Goal: Information Seeking & Learning: Learn about a topic

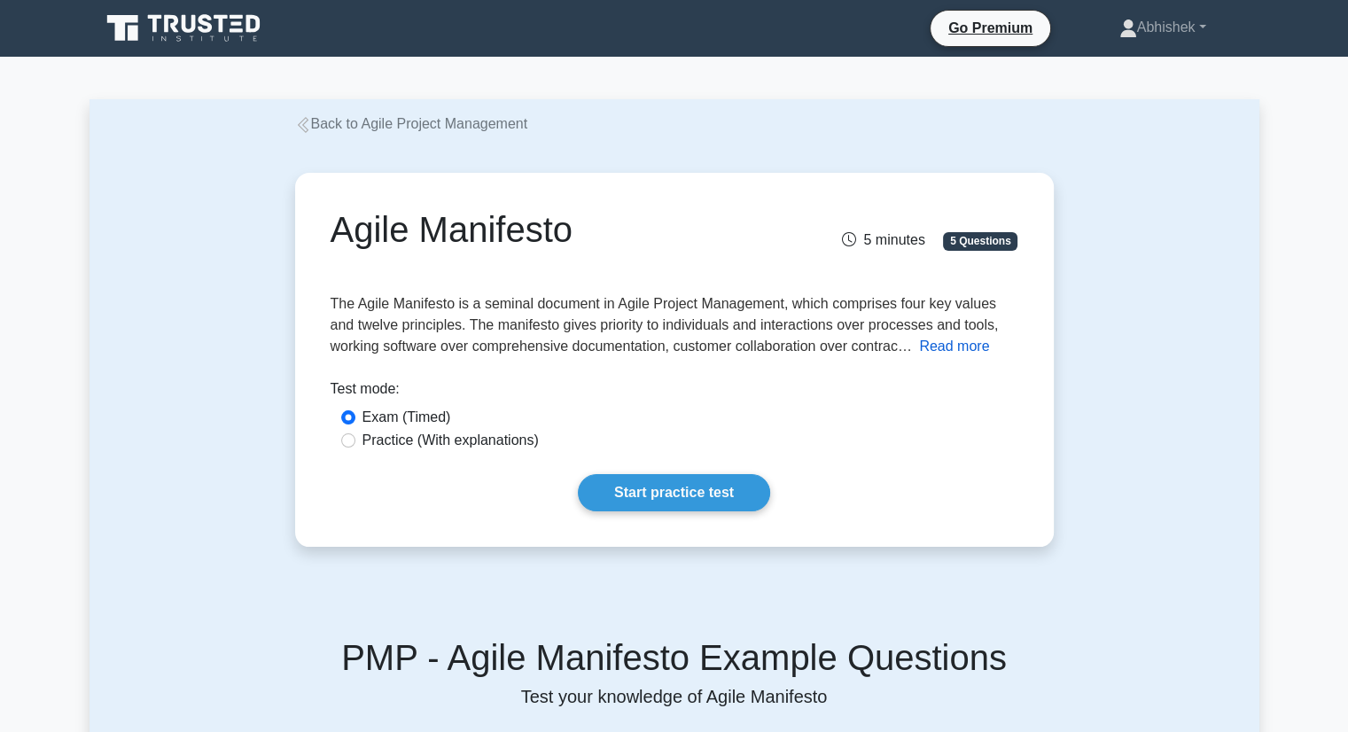
click at [976, 346] on button "Read more" at bounding box center [954, 346] width 70 height 21
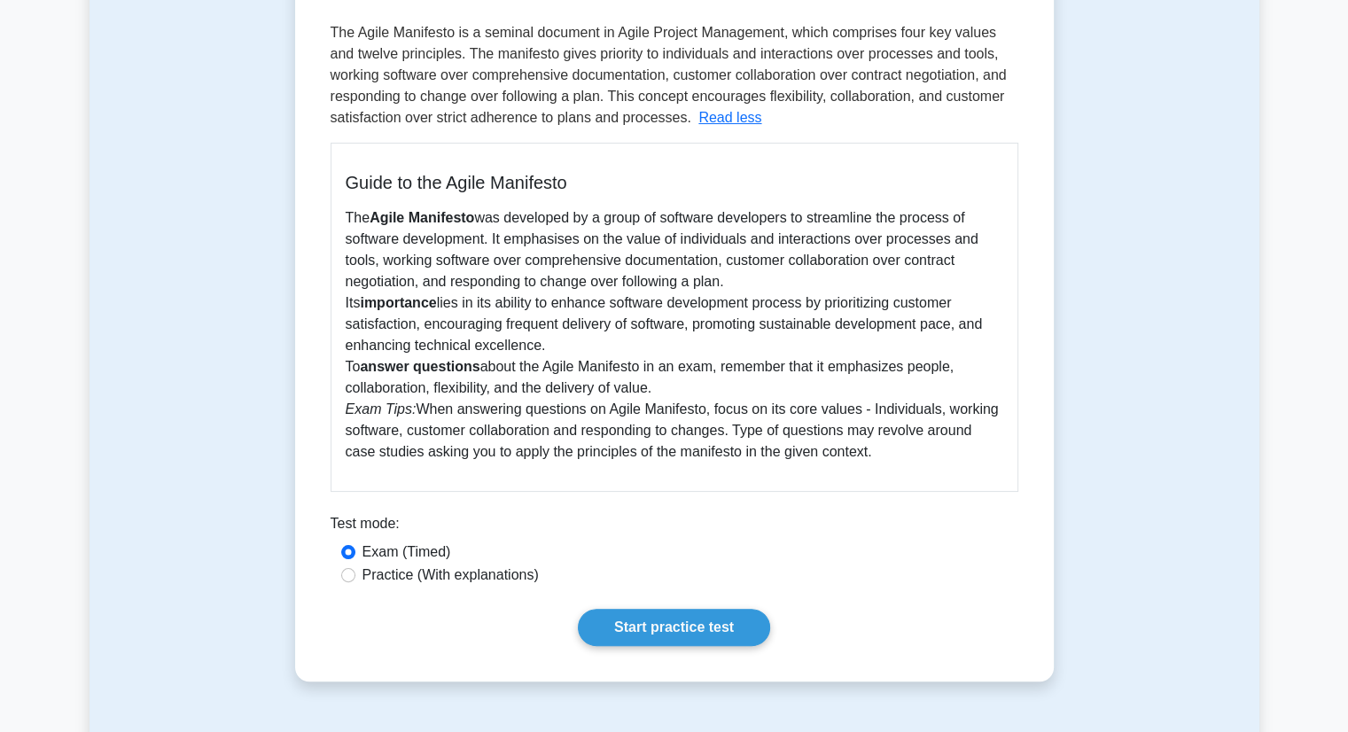
scroll to position [279, 0]
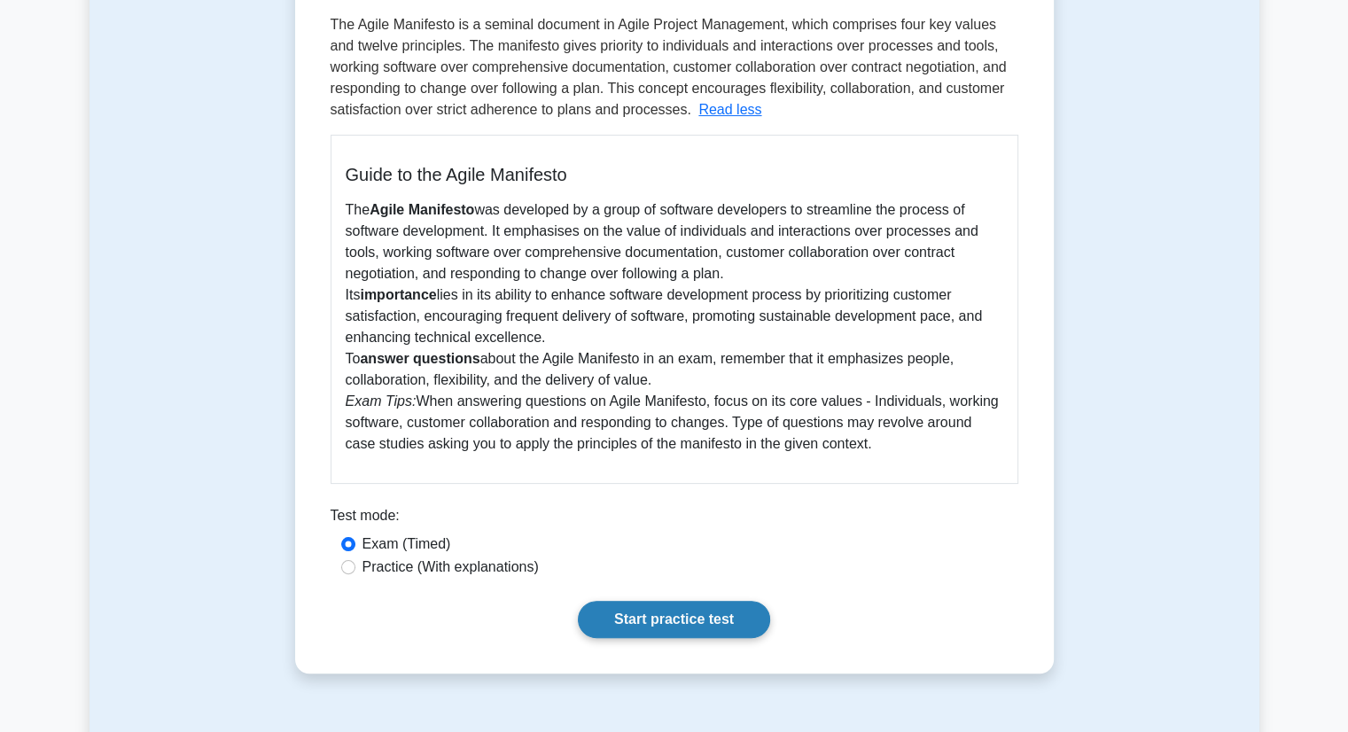
click at [697, 614] on link "Start practice test" at bounding box center [674, 619] width 192 height 37
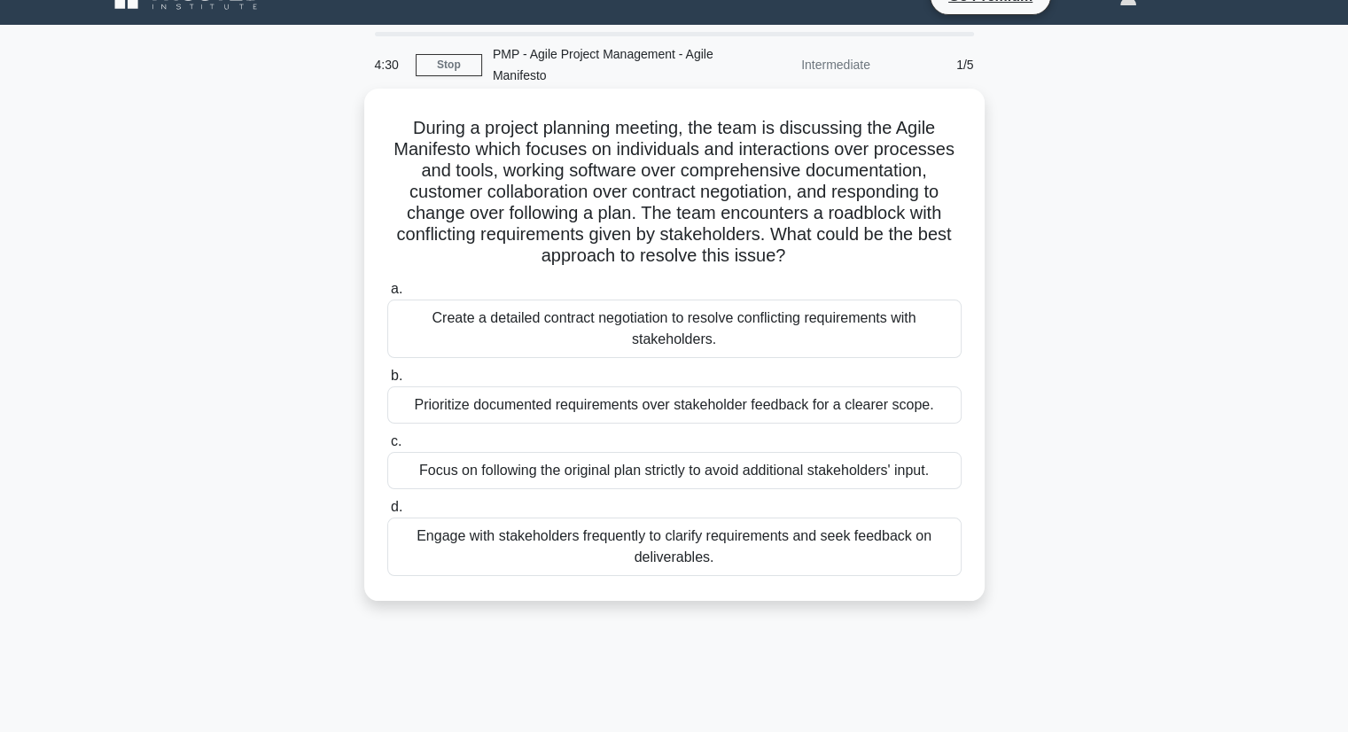
scroll to position [32, 0]
click at [676, 540] on div "Engage with stakeholders frequently to clarify requirements and seek feedback o…" at bounding box center [674, 547] width 574 height 58
click at [387, 513] on input "d. Engage with stakeholders frequently to clarify requirements and seek feedbac…" at bounding box center [387, 508] width 0 height 12
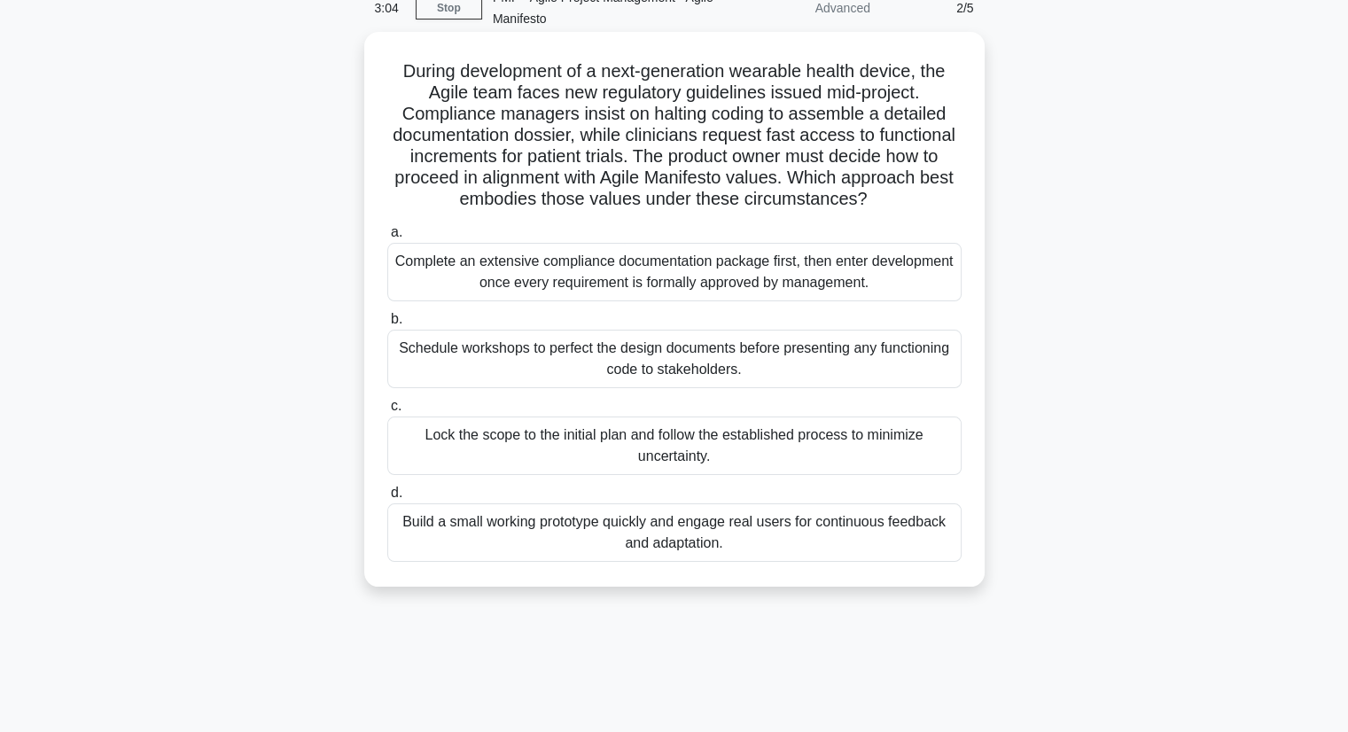
scroll to position [99, 0]
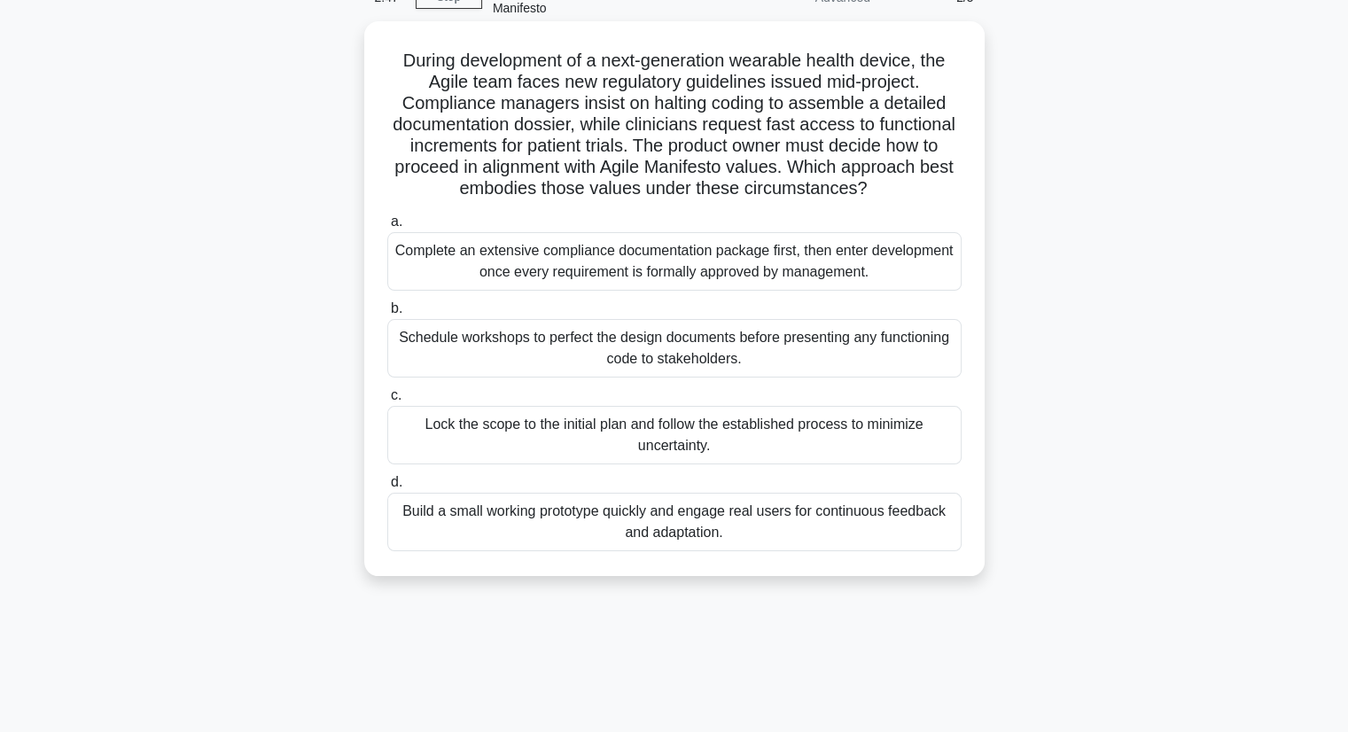
click at [653, 367] on div "Schedule workshops to perfect the design documents before presenting any functi…" at bounding box center [674, 348] width 574 height 58
click at [387, 315] on input "b. Schedule workshops to perfect the design documents before presenting any fun…" at bounding box center [387, 309] width 0 height 12
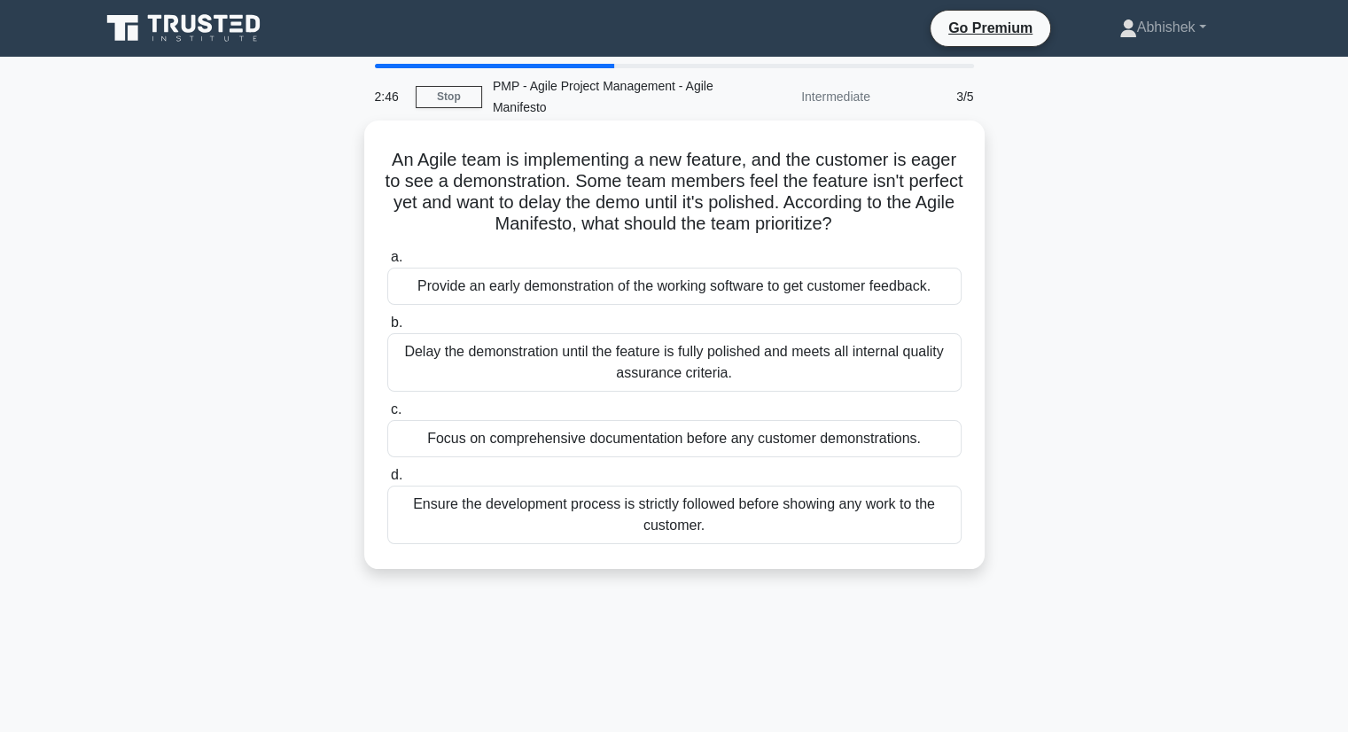
scroll to position [0, 0]
click at [595, 299] on div "Provide an early demonstration of the working software to get customer feedback." at bounding box center [674, 286] width 574 height 37
click at [387, 263] on input "a. Provide an early demonstration of the working software to get customer feedb…" at bounding box center [387, 258] width 0 height 12
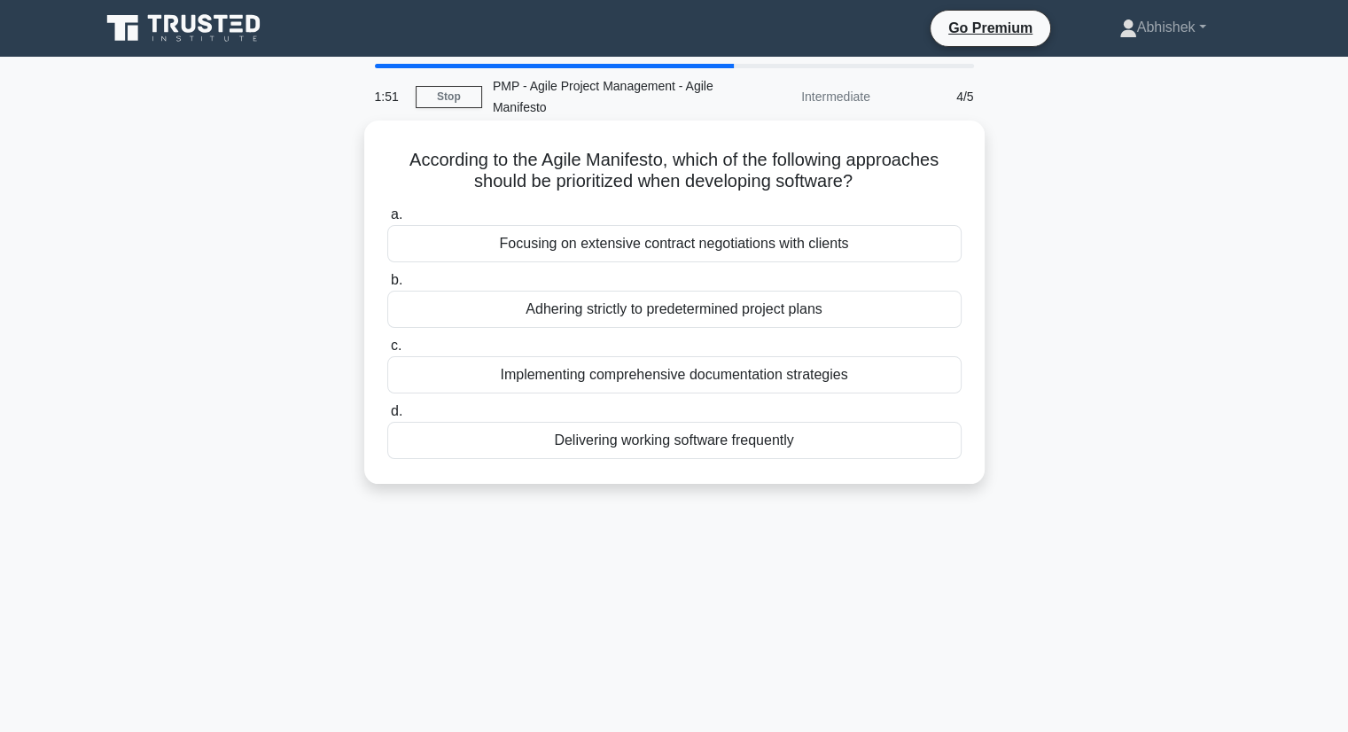
click at [646, 445] on div "Delivering working software frequently" at bounding box center [674, 440] width 574 height 37
click at [387, 417] on input "d. Delivering working software frequently" at bounding box center [387, 412] width 0 height 12
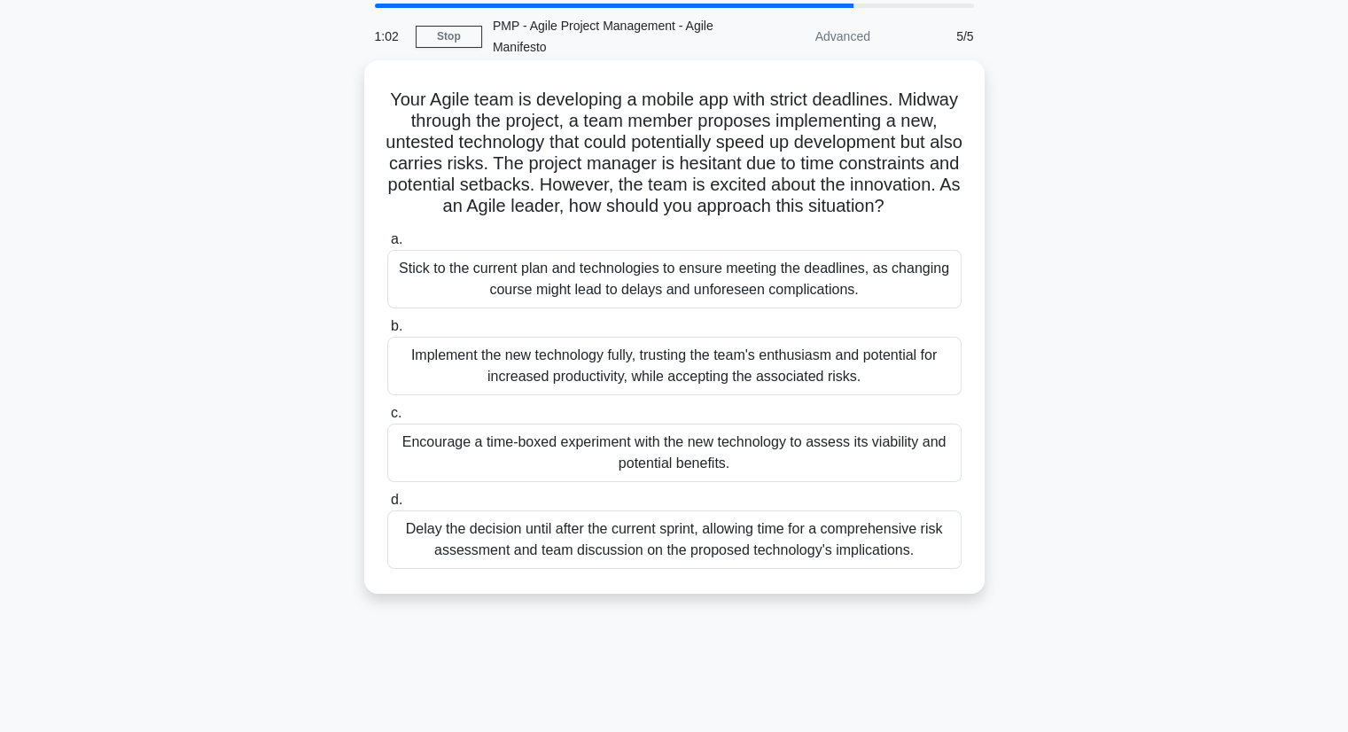
scroll to position [60, 0]
click at [619, 482] on div "Encourage a time-boxed experiment with the new technology to assess its viabili…" at bounding box center [674, 453] width 574 height 58
click at [387, 419] on input "c. Encourage a time-boxed experiment with the new technology to assess its viab…" at bounding box center [387, 414] width 0 height 12
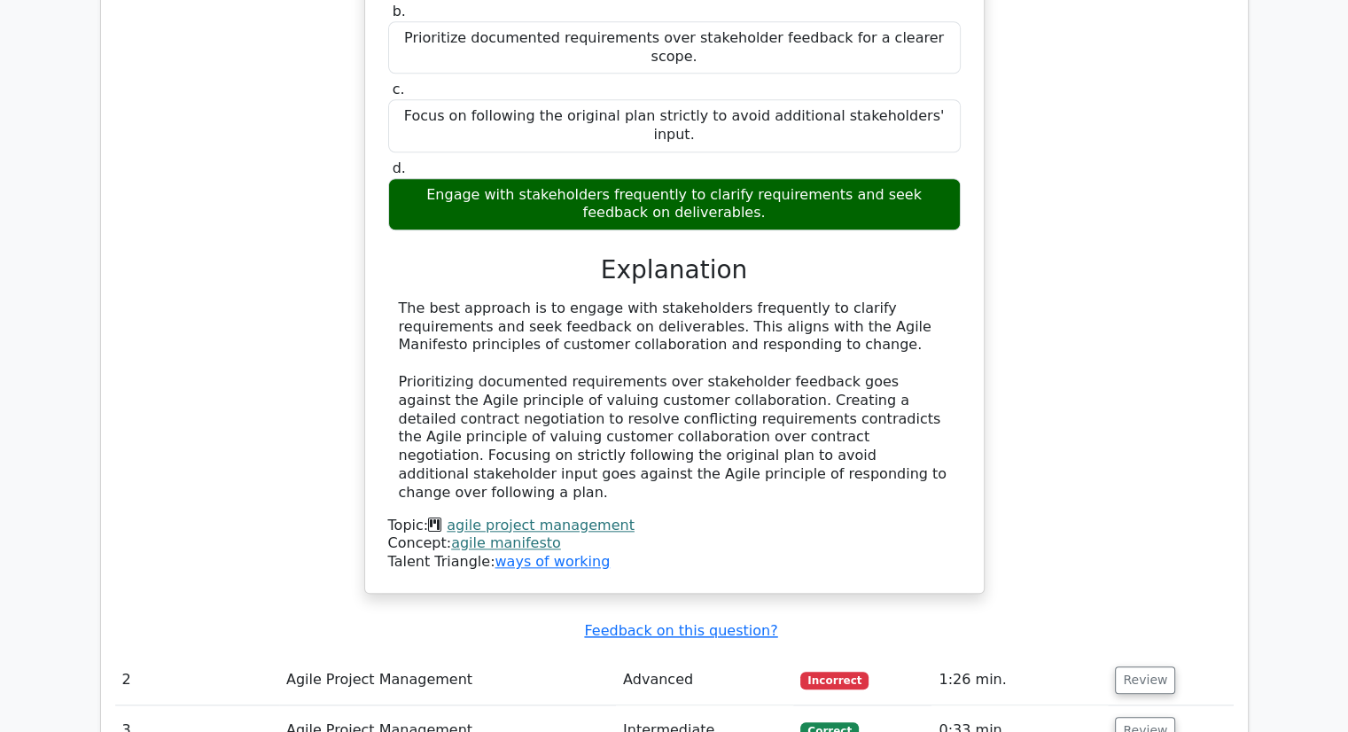
scroll to position [1790, 0]
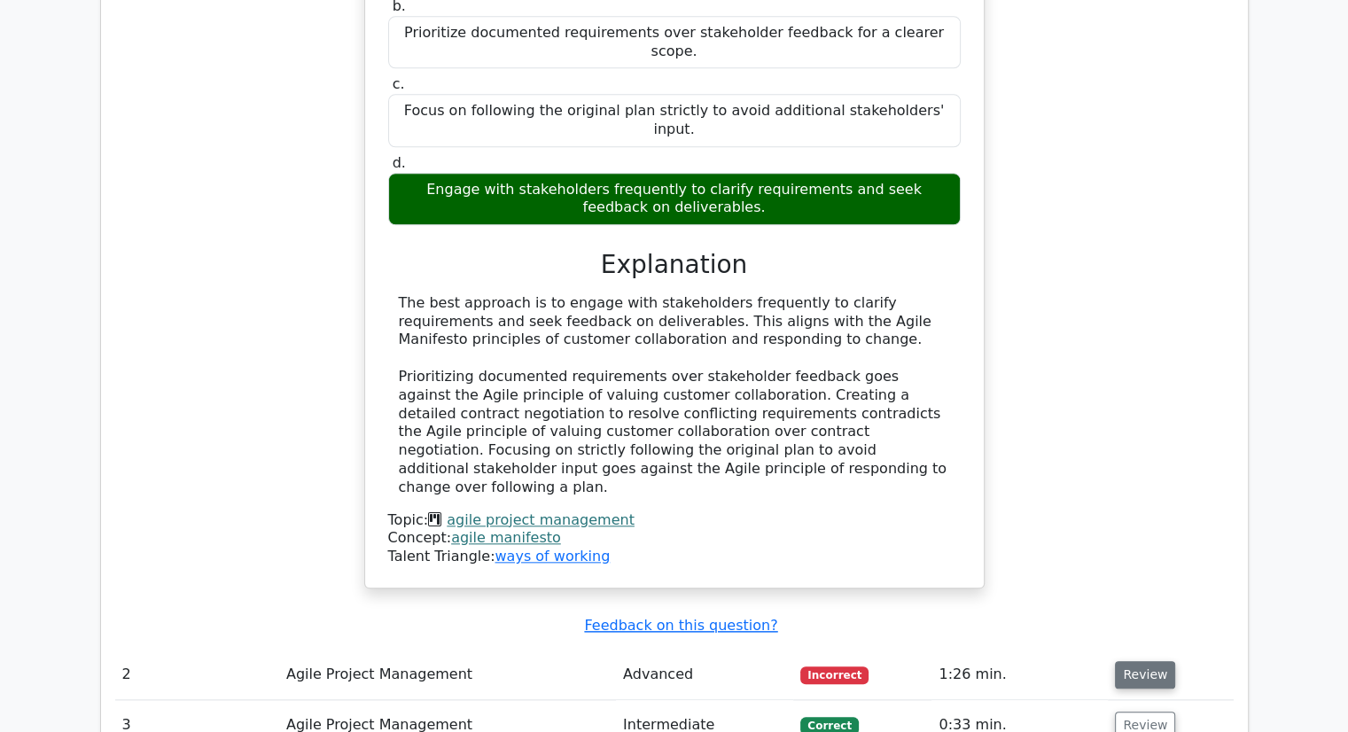
click at [1135, 661] on button "Review" at bounding box center [1145, 674] width 60 height 27
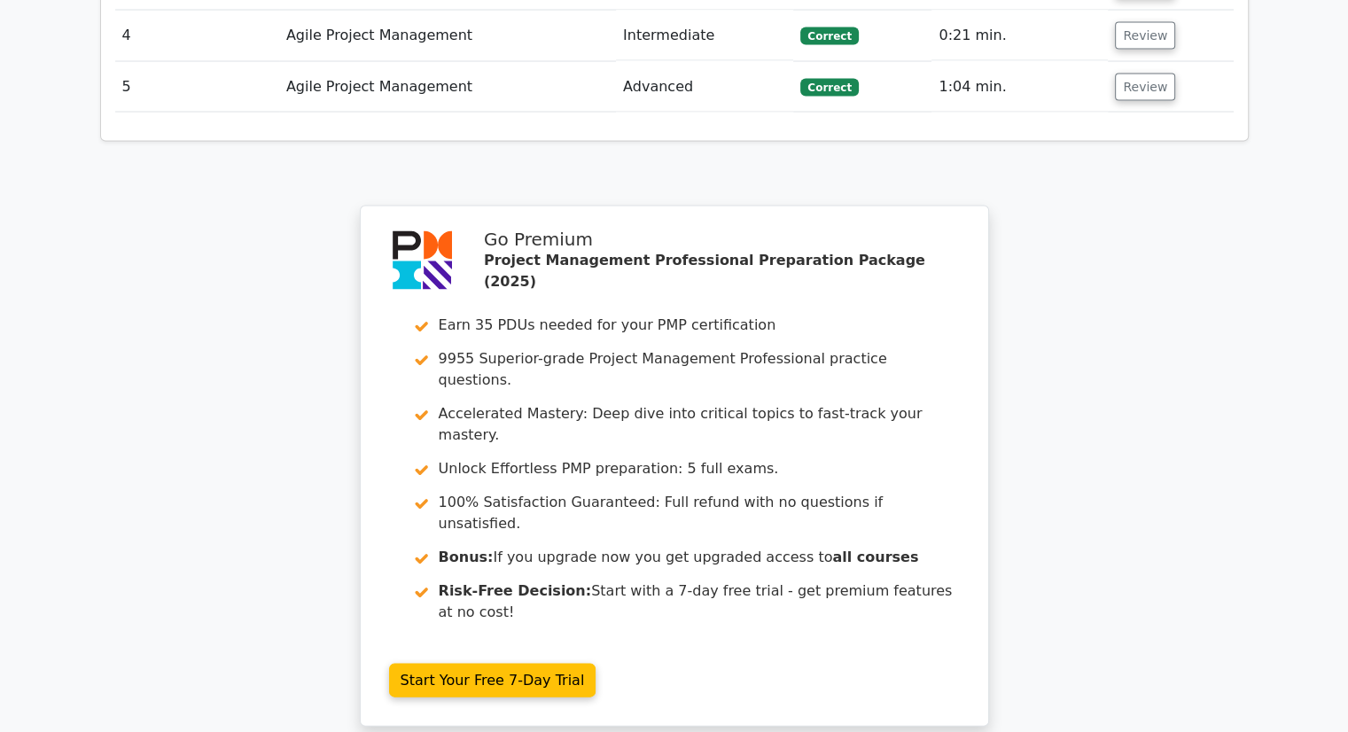
scroll to position [3576, 0]
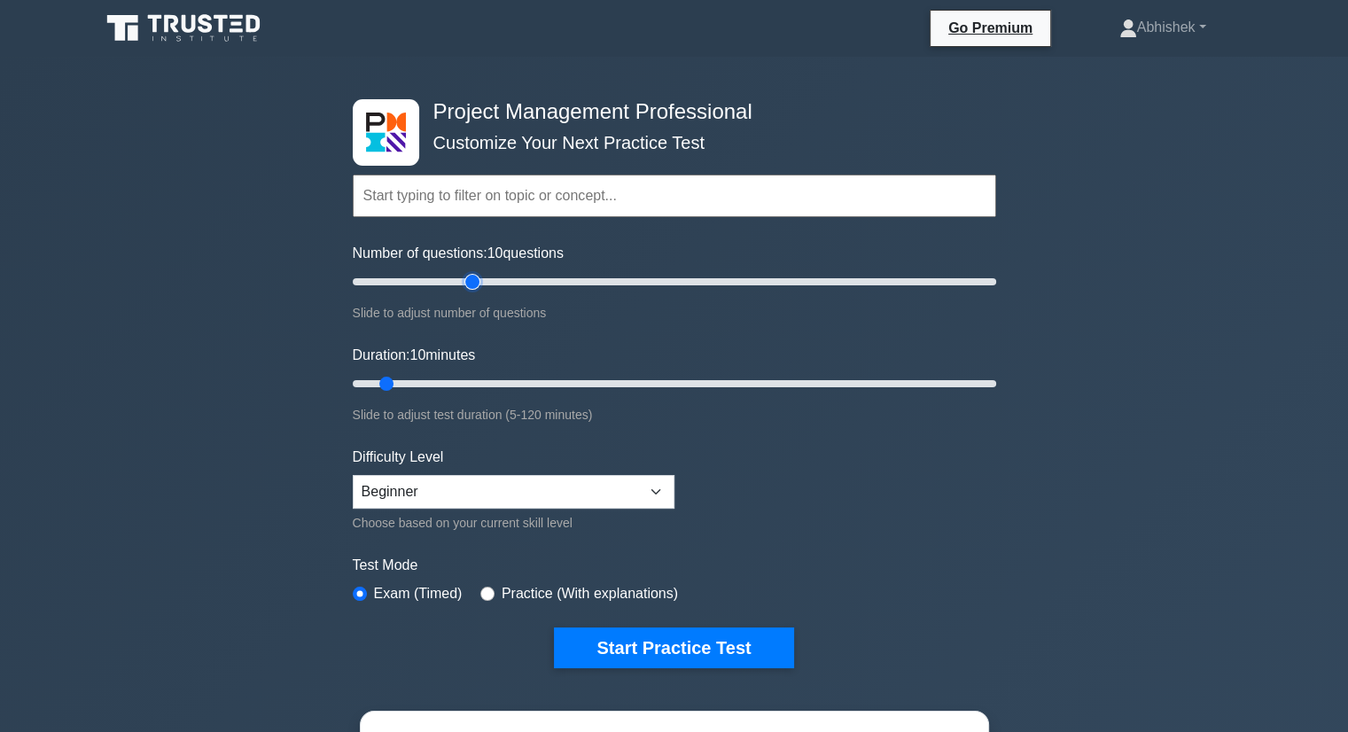
click at [479, 277] on input "Number of questions: 10 questions" at bounding box center [674, 281] width 643 height 21
drag, startPoint x: 489, startPoint y: 280, endPoint x: 582, endPoint y: 273, distance: 93.3
click at [582, 273] on input "Number of questions: 75 questions" at bounding box center [674, 281] width 643 height 21
drag, startPoint x: 582, startPoint y: 273, endPoint x: 510, endPoint y: 280, distance: 72.1
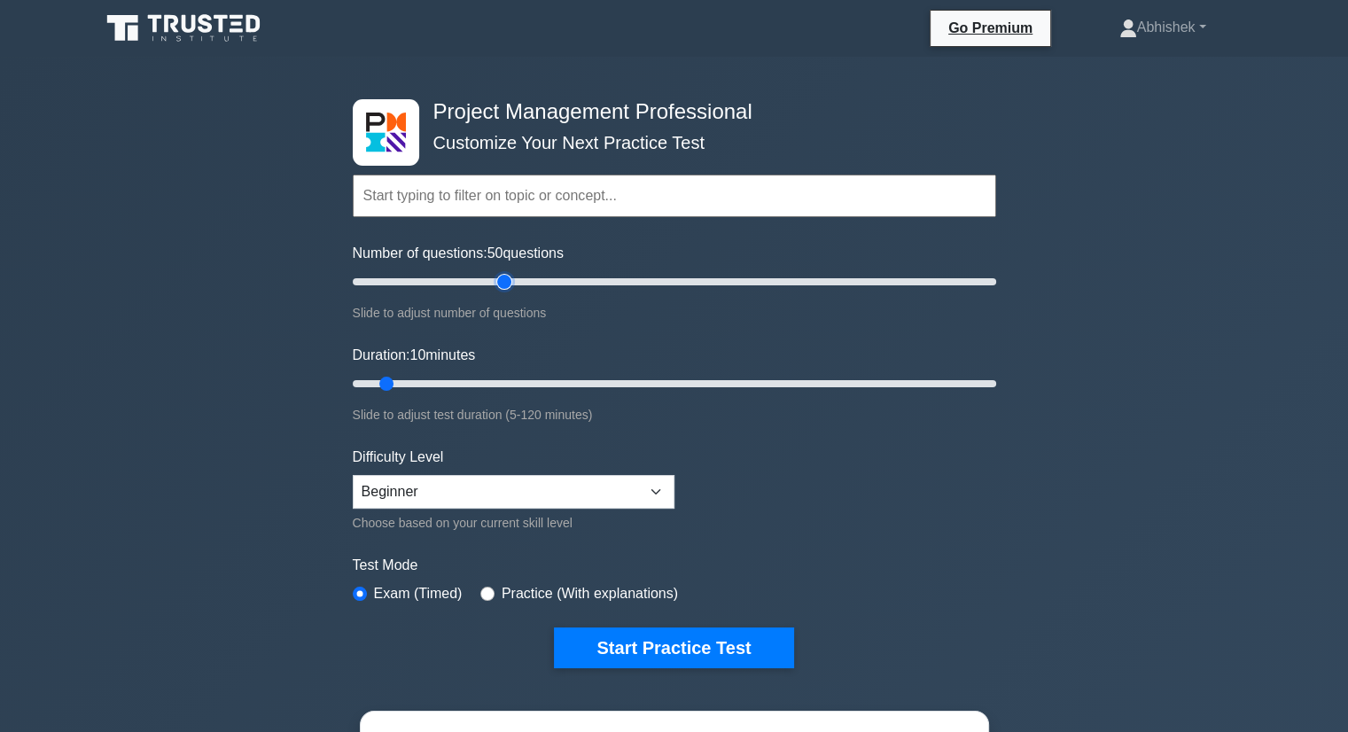
click at [510, 280] on input "Number of questions: 50 questions" at bounding box center [674, 281] width 643 height 21
drag, startPoint x: 510, startPoint y: 280, endPoint x: 501, endPoint y: 280, distance: 9.7
click at [501, 280] on input "Number of questions: 50 questions" at bounding box center [674, 281] width 643 height 21
click at [496, 281] on input "Number of questions: 50 questions" at bounding box center [674, 281] width 643 height 21
drag, startPoint x: 499, startPoint y: 281, endPoint x: 414, endPoint y: 284, distance: 85.1
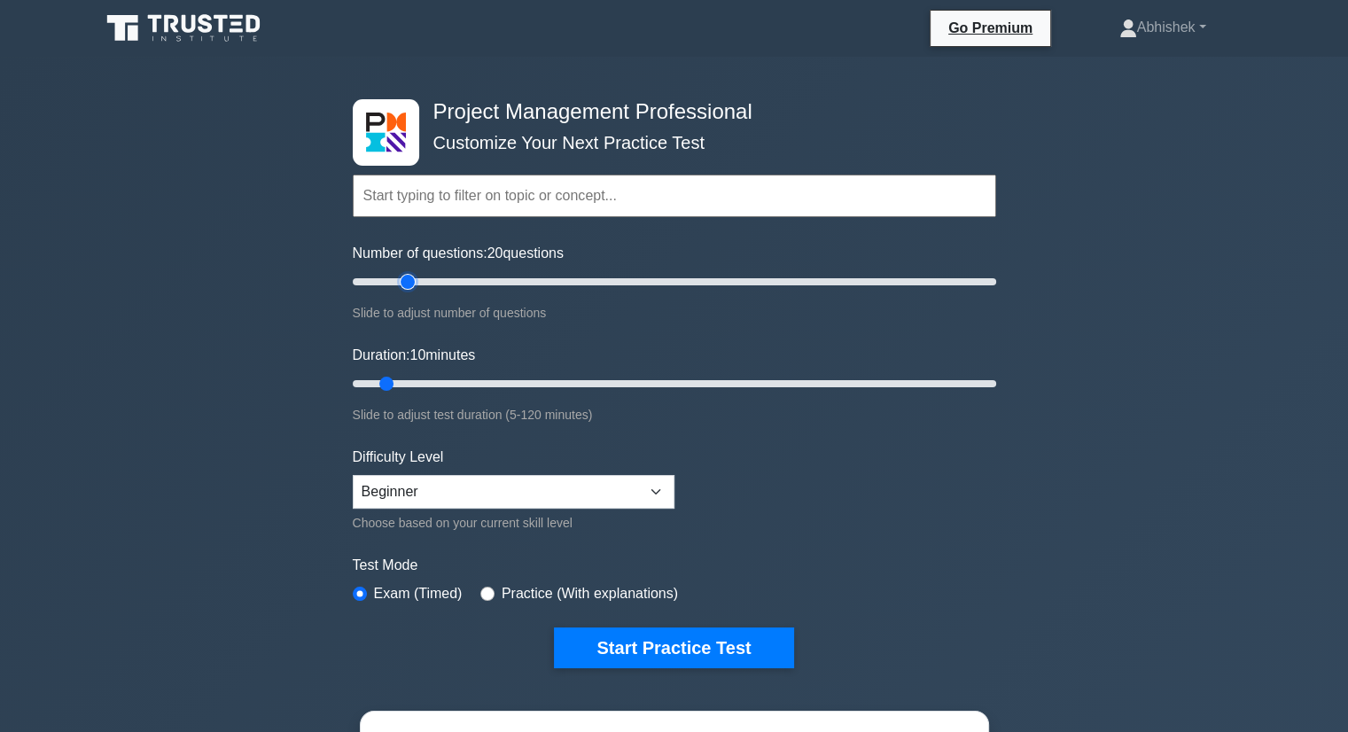
type input "20"
click at [414, 284] on input "Number of questions: 20 questions" at bounding box center [674, 281] width 643 height 21
click at [657, 494] on select "Beginner Intermediate Expert" at bounding box center [514, 492] width 322 height 34
select select "intermediate"
click at [353, 475] on select "Beginner Intermediate Expert" at bounding box center [514, 492] width 322 height 34
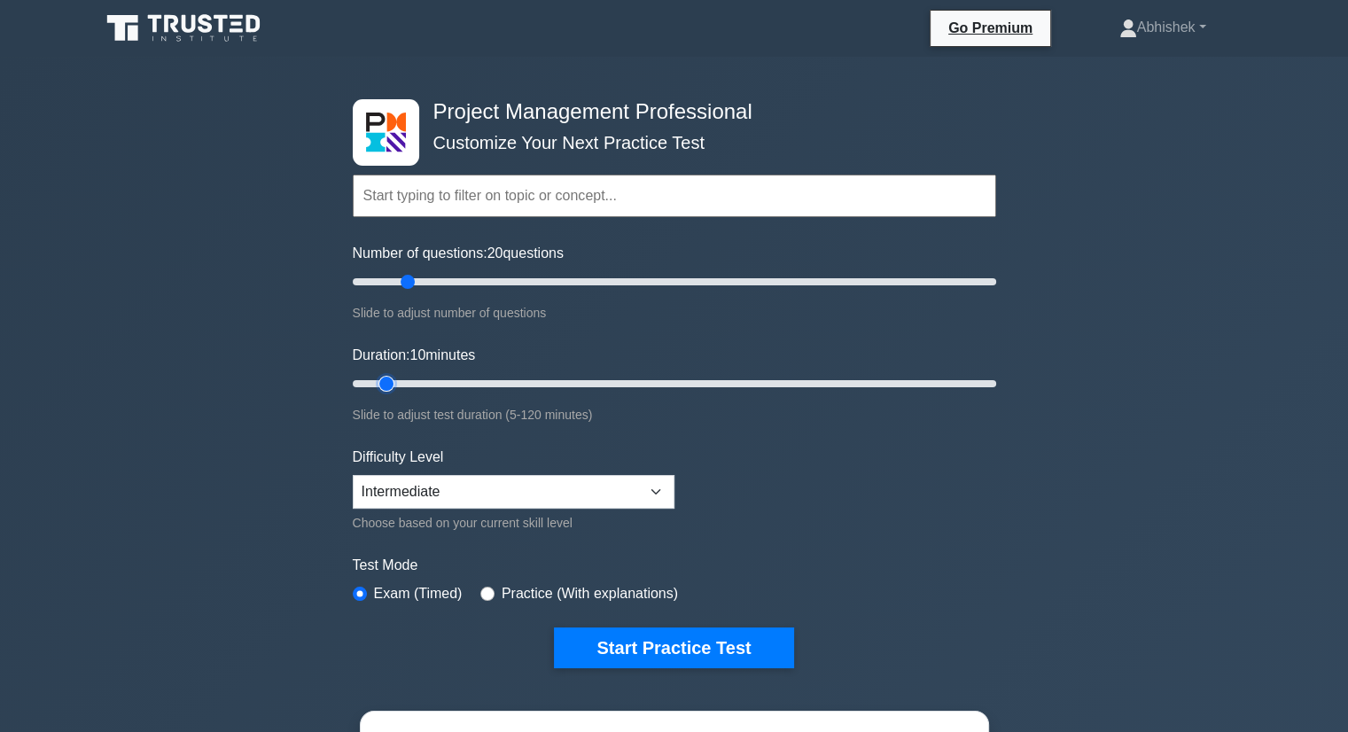
click at [383, 391] on input "Duration: 10 minutes" at bounding box center [674, 383] width 643 height 21
drag, startPoint x: 383, startPoint y: 391, endPoint x: 447, endPoint y: 382, distance: 64.4
type input "20"
click at [447, 382] on input "Duration: 20 minutes" at bounding box center [674, 383] width 643 height 21
click at [493, 412] on div "Slide to adjust test duration (5-120 minutes)" at bounding box center [674, 414] width 643 height 21
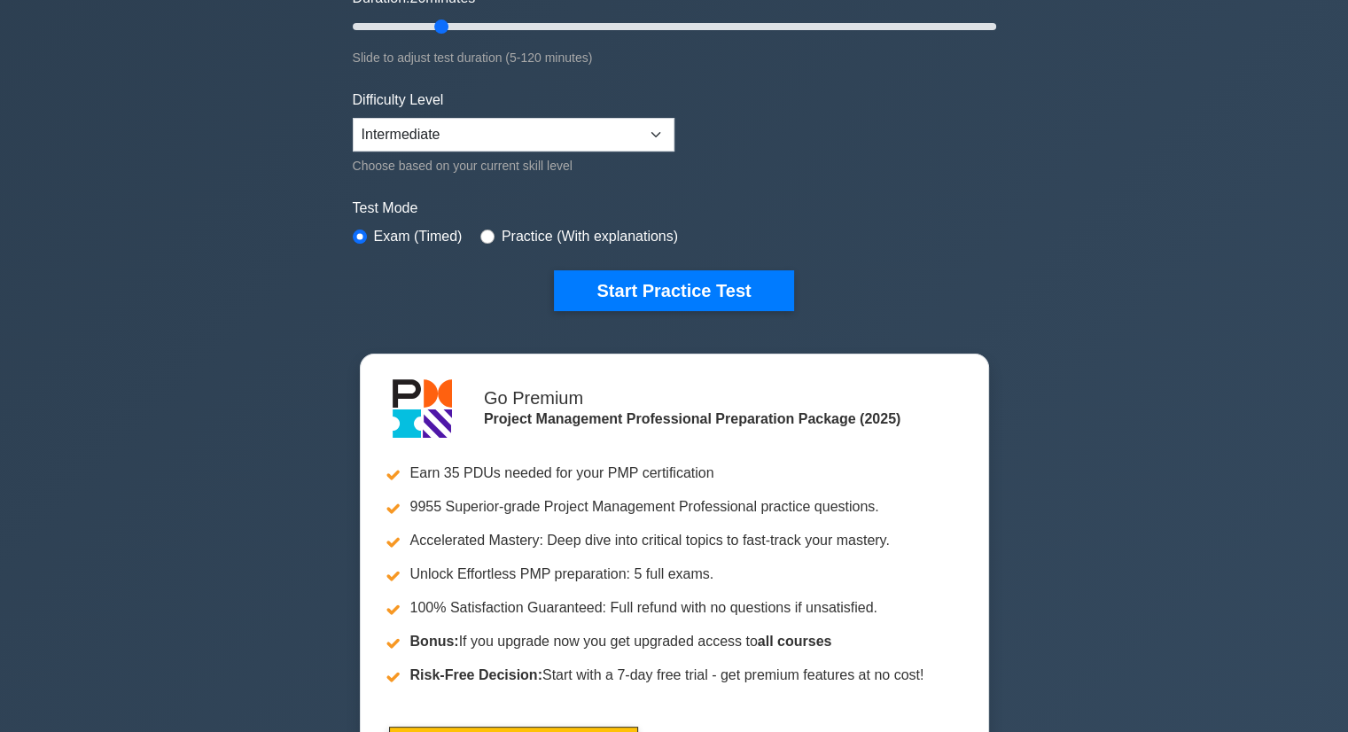
scroll to position [358, 0]
